Goal: Task Accomplishment & Management: Manage account settings

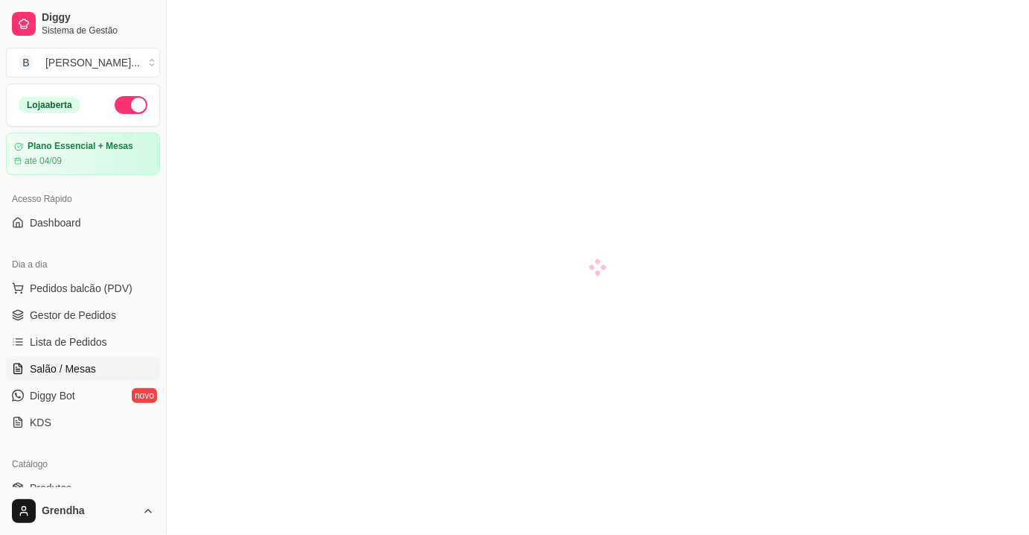
scroll to position [135, 0]
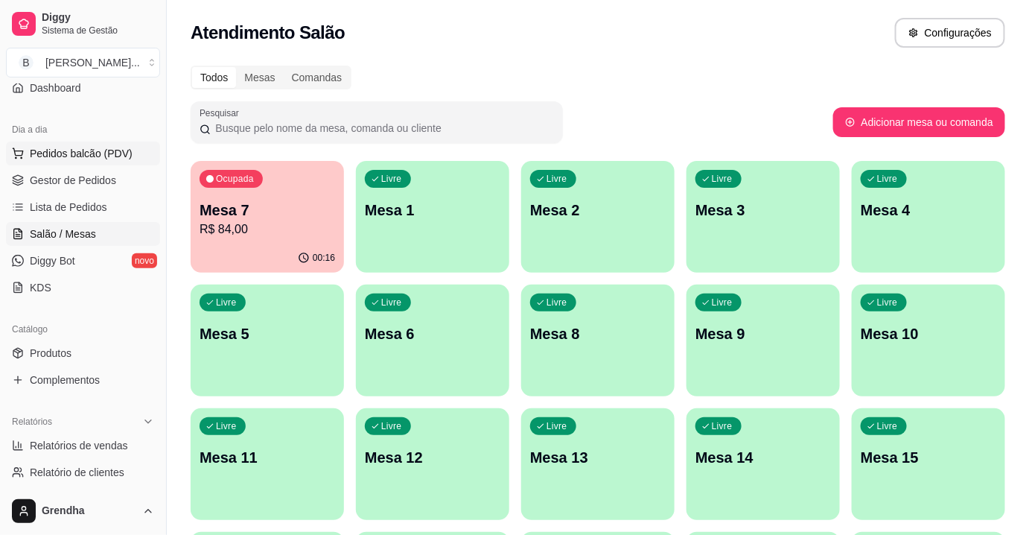
click at [71, 146] on span "Pedidos balcão (PDV)" at bounding box center [81, 153] width 103 height 15
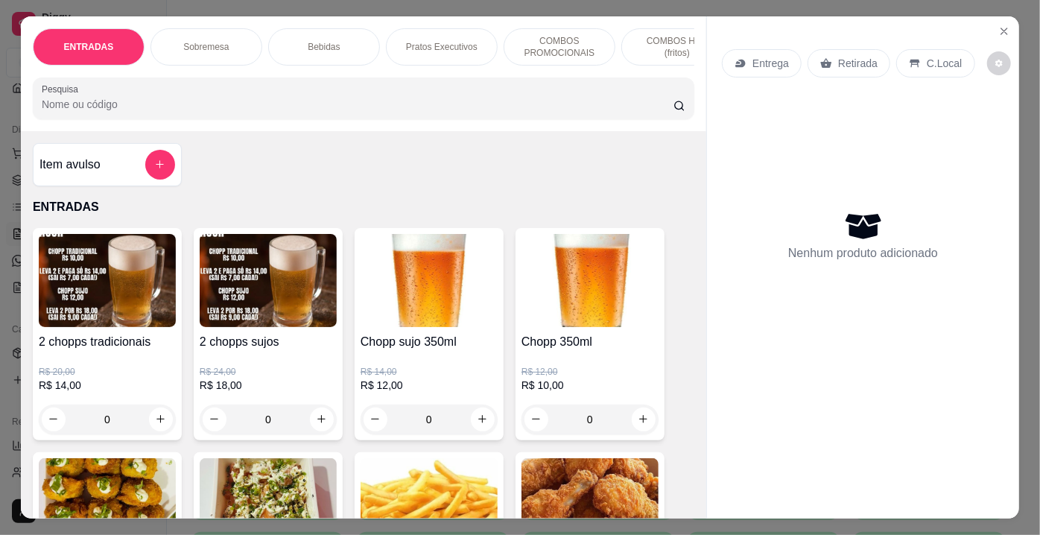
click at [0, 76] on div "ENTRADAS Sobremesa Bebidas Pratos Executivos COMBOS PROMOCIONAIS COMBOS HOT (fr…" at bounding box center [520, 267] width 1040 height 535
click at [8, 57] on div "ENTRADAS Sobremesa Bebidas Pratos Executivos COMBOS PROMOCIONAIS COMBOS HOT (fr…" at bounding box center [520, 267] width 1040 height 535
click at [1, 39] on div "ENTRADAS Sobremesa Bebidas Pratos Executivos COMBOS PROMOCIONAIS COMBOS HOT (fr…" at bounding box center [520, 267] width 1040 height 535
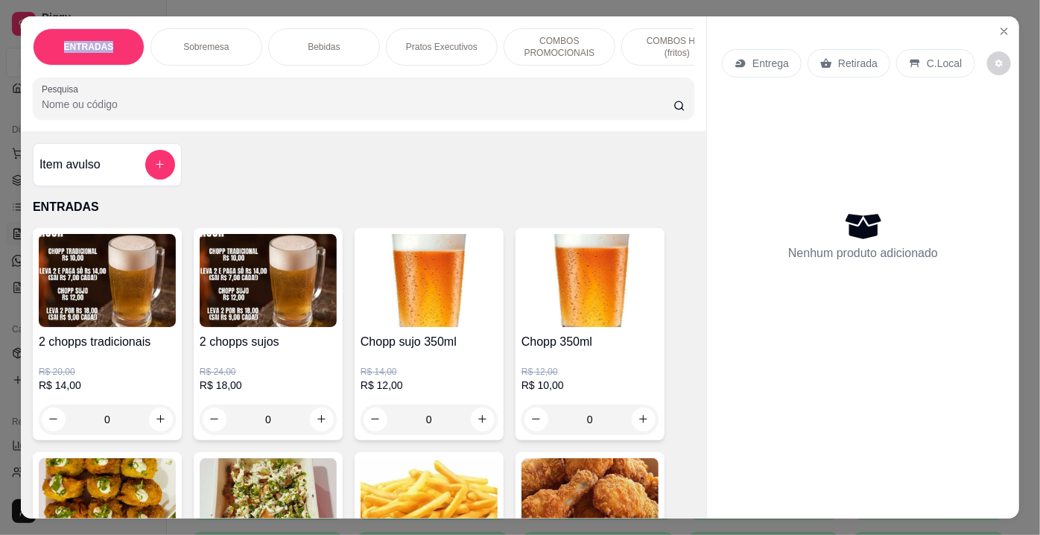
click at [0, 0] on div "ENTRADAS Sobremesa Bebidas Pratos Executivos COMBOS PROMOCIONAIS COMBOS HOT (fr…" at bounding box center [520, 267] width 1040 height 535
drag, startPoint x: 0, startPoint y: 195, endPoint x: 0, endPoint y: 240, distance: 44.7
click at [998, 25] on icon "Close" at bounding box center [1004, 31] width 12 height 12
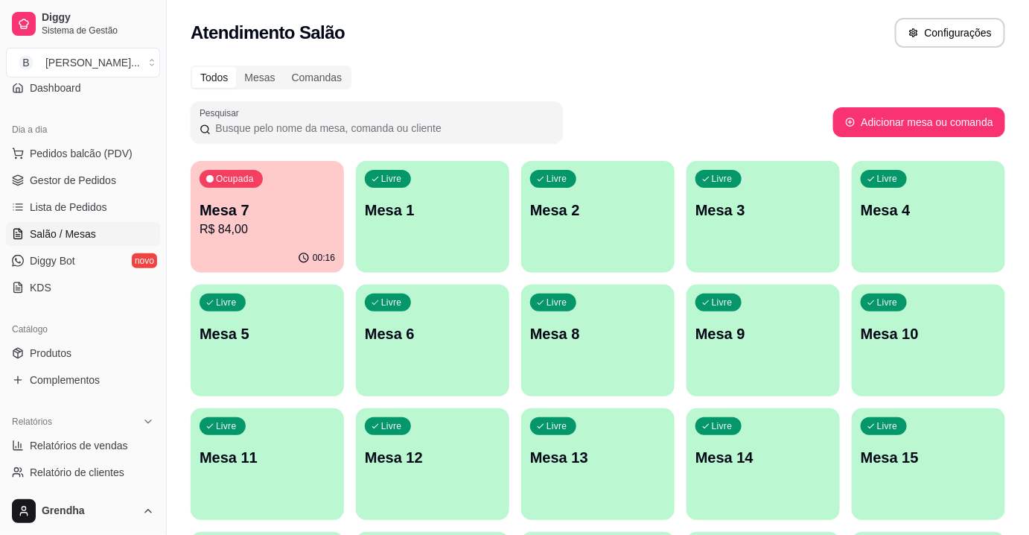
click at [25, 299] on div "Dia a dia Pedidos balcão (PDV) Gestor de Pedidos Lista de Pedidos Salão / Mesas…" at bounding box center [83, 209] width 166 height 194
click at [67, 348] on span "Produtos" at bounding box center [51, 353] width 42 height 15
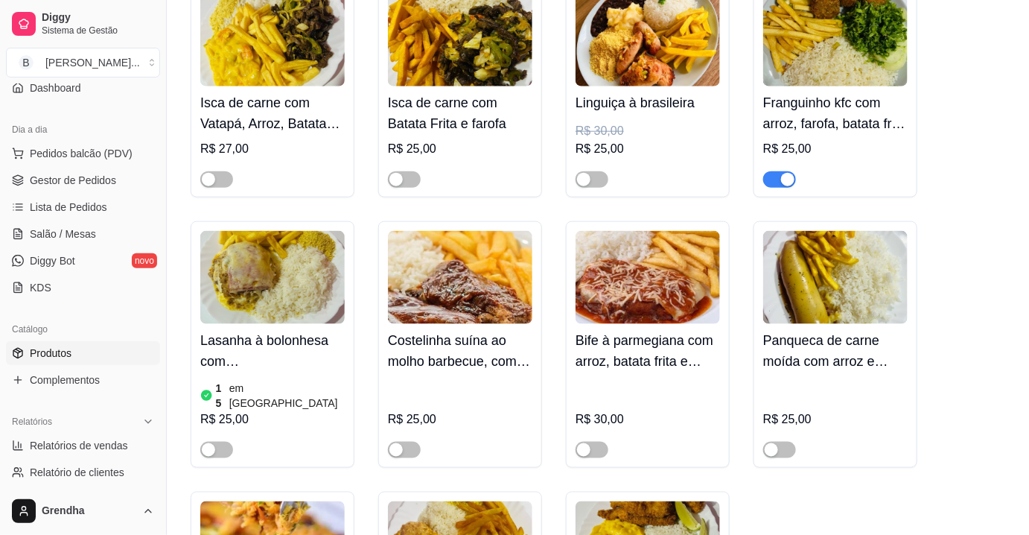
scroll to position [6118, 0]
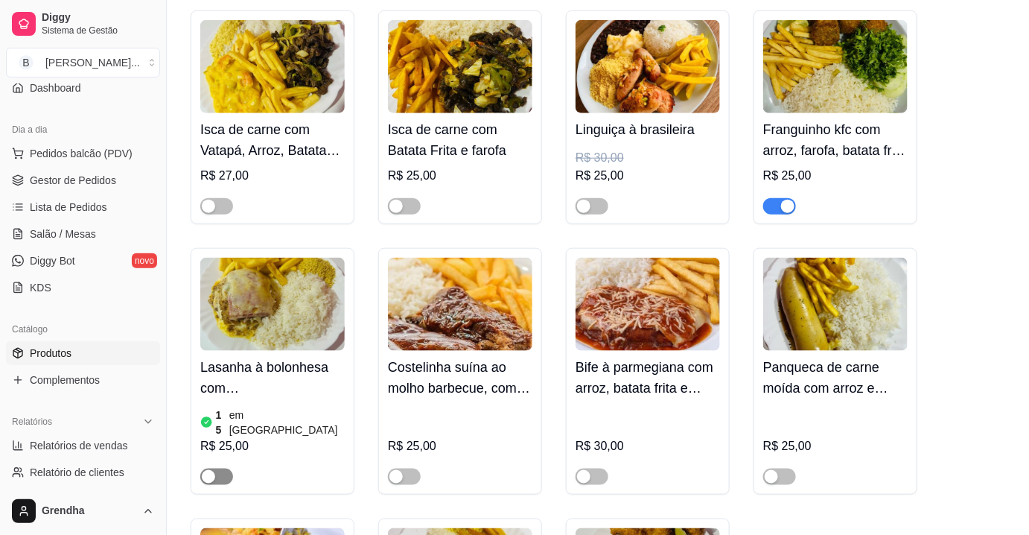
click at [209, 470] on div "button" at bounding box center [208, 476] width 13 height 13
drag, startPoint x: 1039, startPoint y: 471, endPoint x: 929, endPoint y: 87, distance: 398.9
click at [929, 87] on div "Yakisoba de Carne 500gt R$ 35,00 Yakisoba de carne e camarão 500gr R$ 40,00 Est…" at bounding box center [598, 227] width 815 height 1010
click at [941, 207] on div "Yakisoba de Carne 500gt R$ 35,00 Yakisoba de carne e camarão 500gr R$ 40,00 Est…" at bounding box center [598, 227] width 815 height 1010
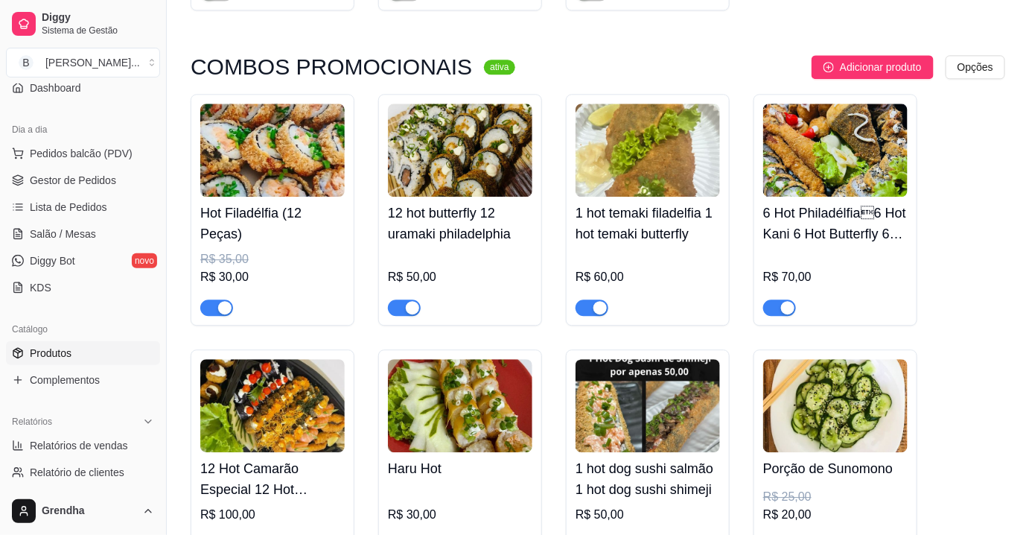
scroll to position [6862, 0]
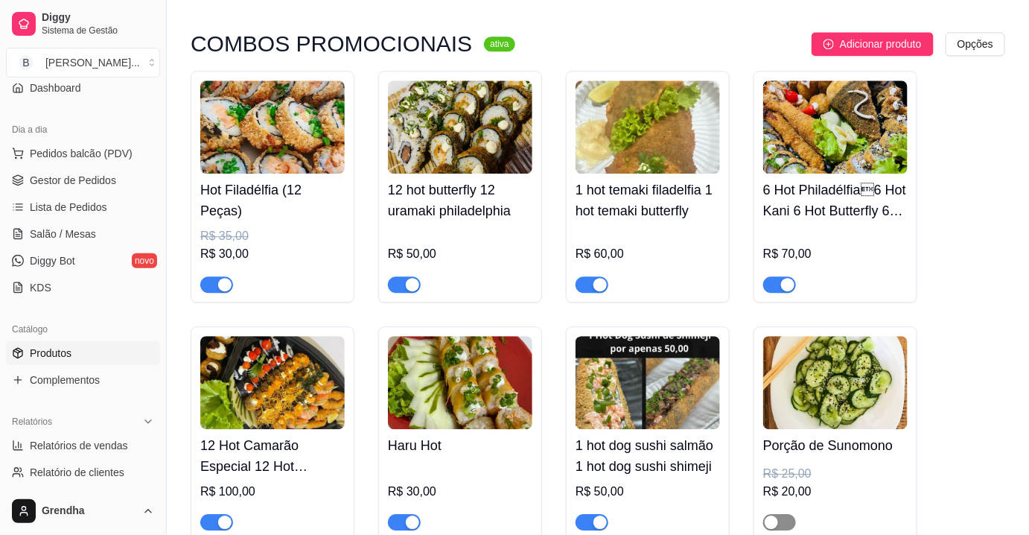
click at [776, 515] on div "button" at bounding box center [771, 521] width 13 height 13
click at [775, 514] on span "button" at bounding box center [779, 522] width 33 height 16
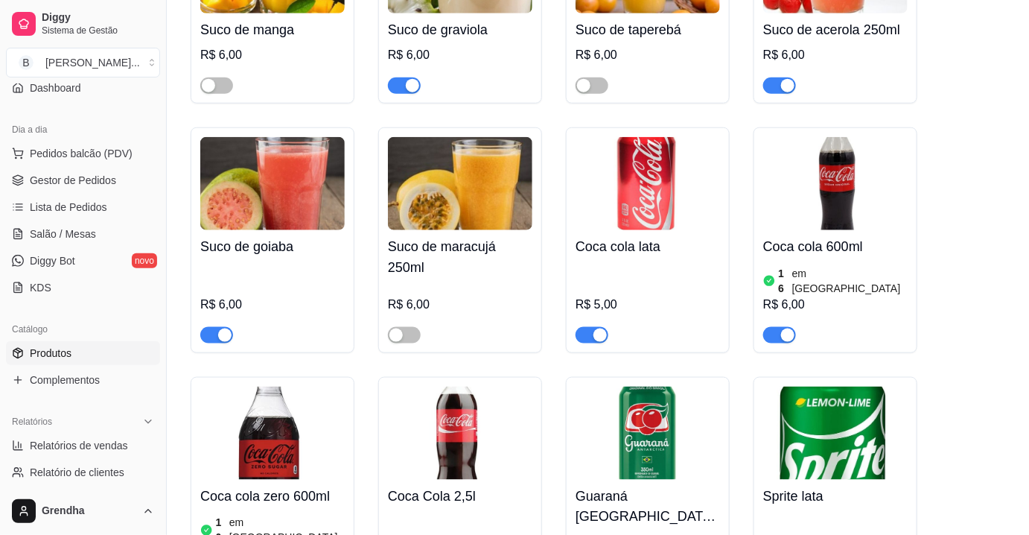
scroll to position [2319, 0]
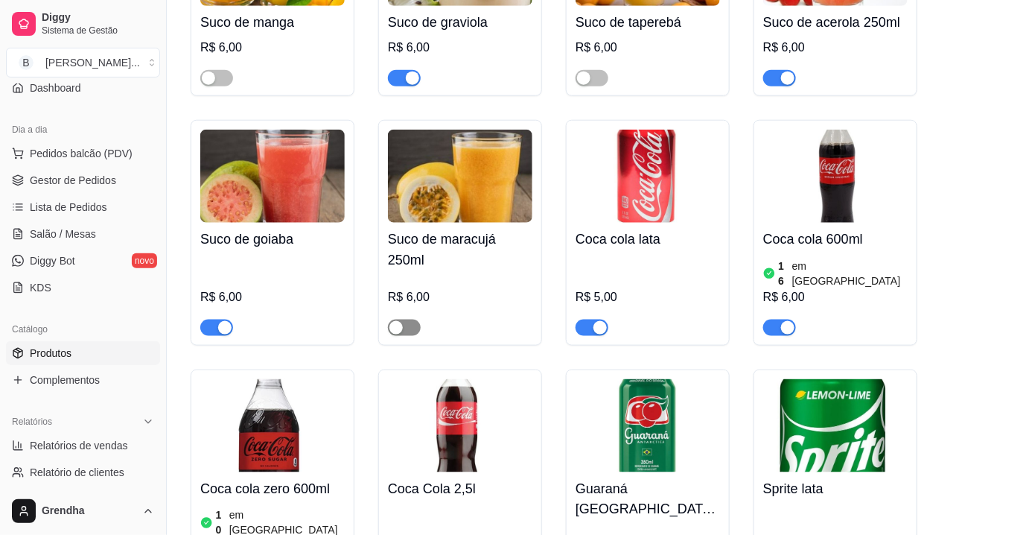
click at [397, 321] on div "button" at bounding box center [396, 327] width 13 height 13
click at [397, 321] on span "button" at bounding box center [404, 328] width 33 height 16
click at [397, 321] on div "button" at bounding box center [396, 327] width 13 height 13
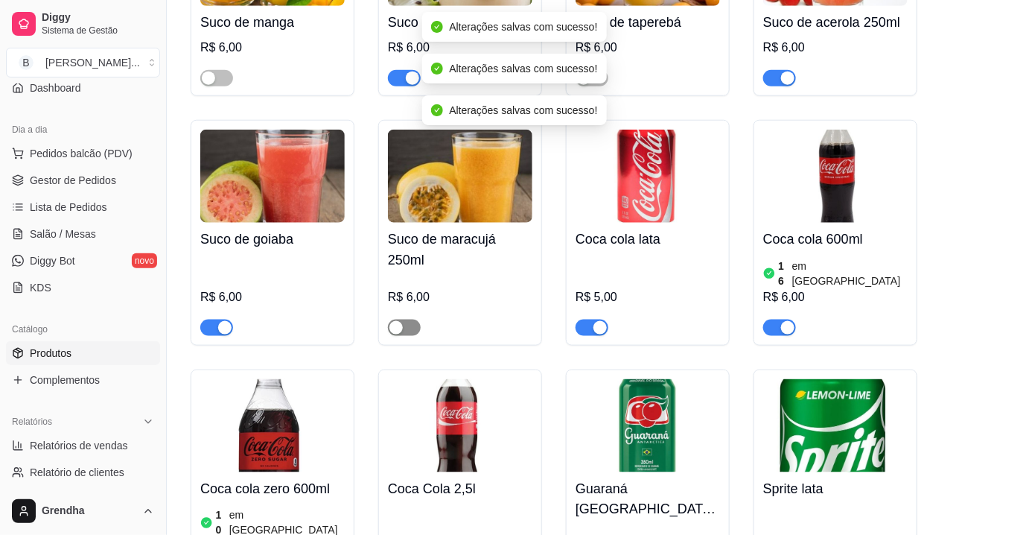
click at [397, 321] on div "button" at bounding box center [396, 327] width 13 height 13
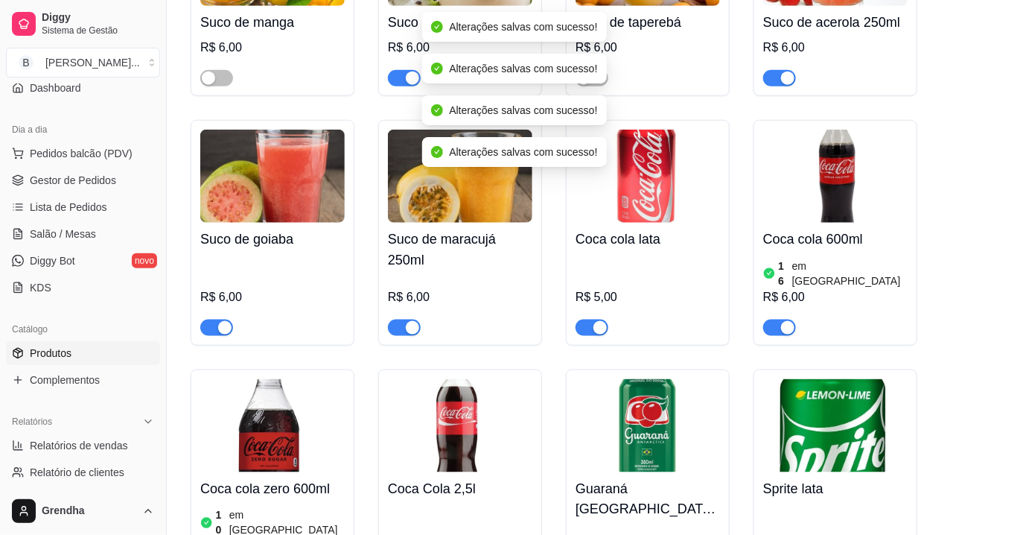
click at [397, 321] on span "button" at bounding box center [404, 328] width 33 height 16
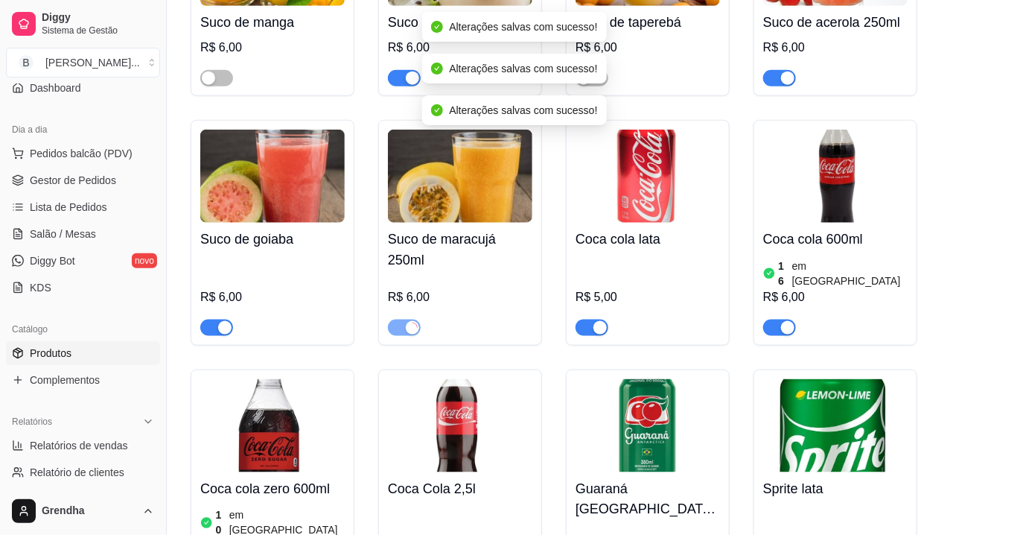
click at [397, 321] on span "button" at bounding box center [404, 328] width 33 height 16
click at [406, 321] on div "button" at bounding box center [412, 327] width 13 height 13
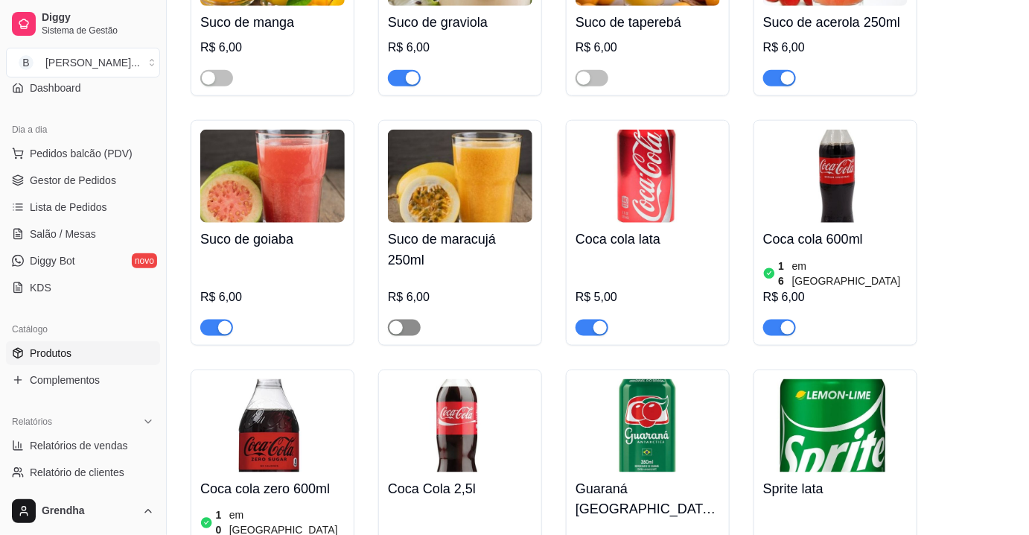
click at [397, 321] on div "button" at bounding box center [396, 327] width 13 height 13
drag, startPoint x: 397, startPoint y: 320, endPoint x: 395, endPoint y: 343, distance: 22.5
drag, startPoint x: 395, startPoint y: 343, endPoint x: 343, endPoint y: 416, distance: 90.3
